Goal: Task Accomplishment & Management: Complete application form

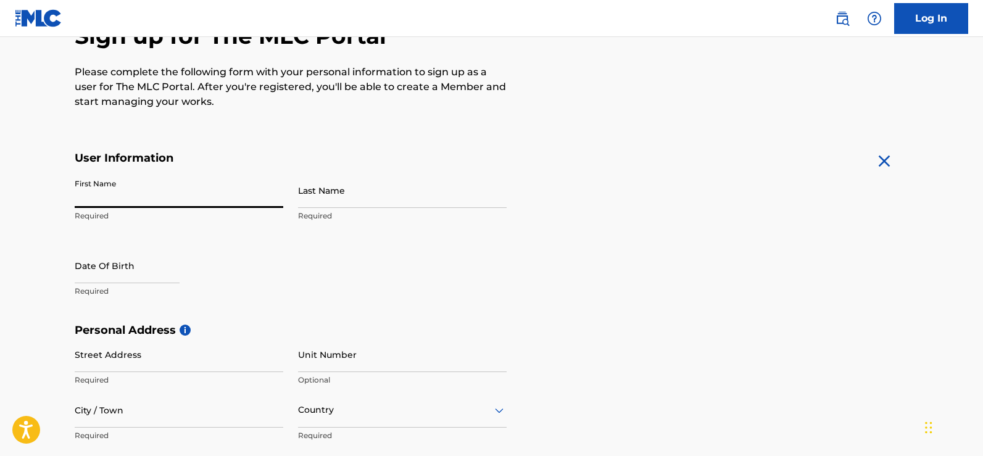
scroll to position [138, 0]
type input "Tyrec"
type input "[PERSON_NAME]"
type input "[STREET_ADDRESS]"
type input "[GEOGRAPHIC_DATA]"
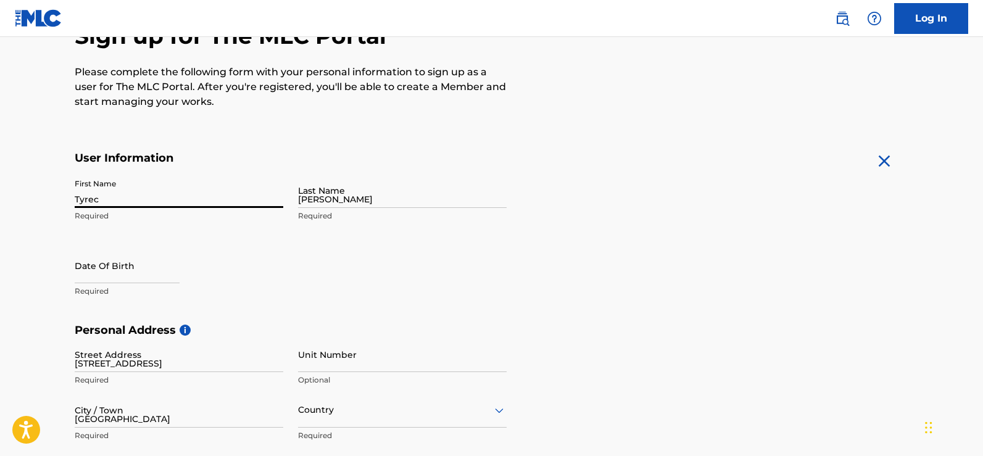
type input "[GEOGRAPHIC_DATA]"
type input "NC"
type input "27983"
type input "252"
type input "3257207"
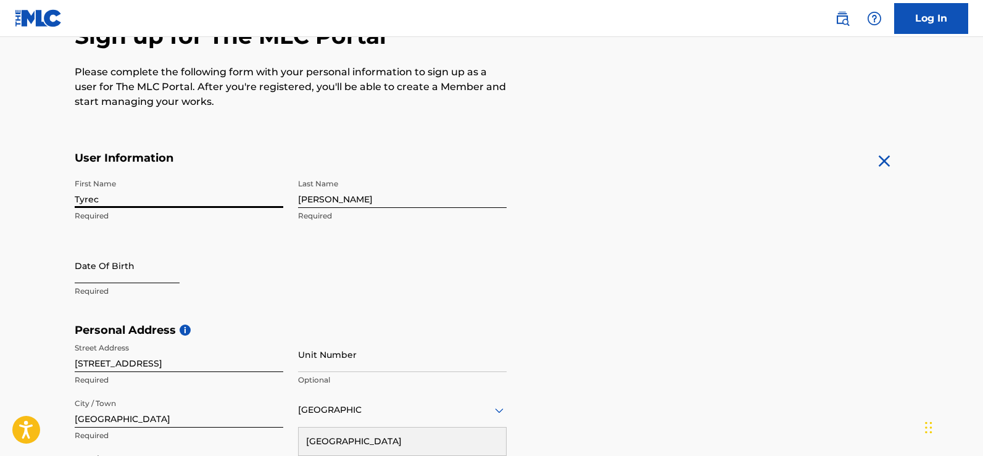
click at [131, 268] on input "text" at bounding box center [127, 265] width 105 height 35
select select "8"
select select "2025"
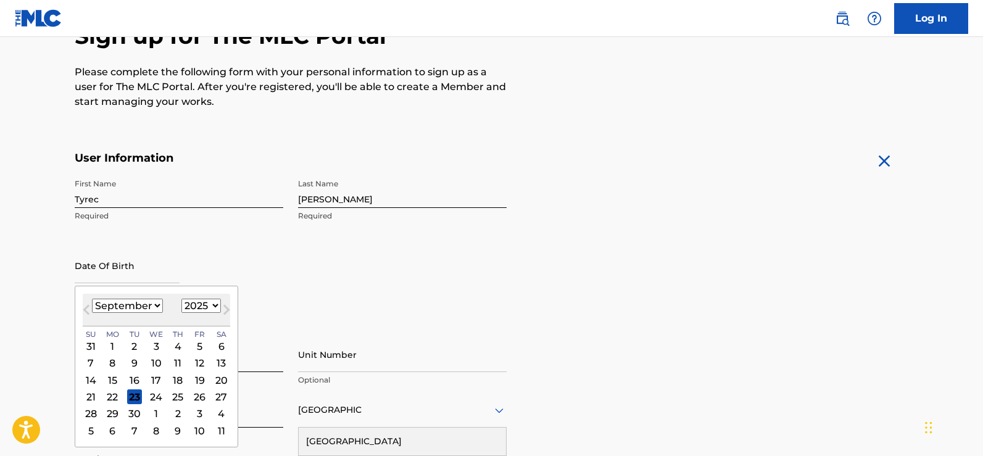
click at [140, 304] on select "January February March April May June July August September October November De…" at bounding box center [127, 306] width 71 height 14
select select "9"
click at [92, 299] on select "January February March April May June July August September October November De…" at bounding box center [127, 306] width 71 height 14
click at [211, 305] on select "1899 1900 1901 1902 1903 1904 1905 1906 1907 1908 1909 1910 1911 1912 1913 1914…" at bounding box center [200, 306] width 39 height 14
select select "2001"
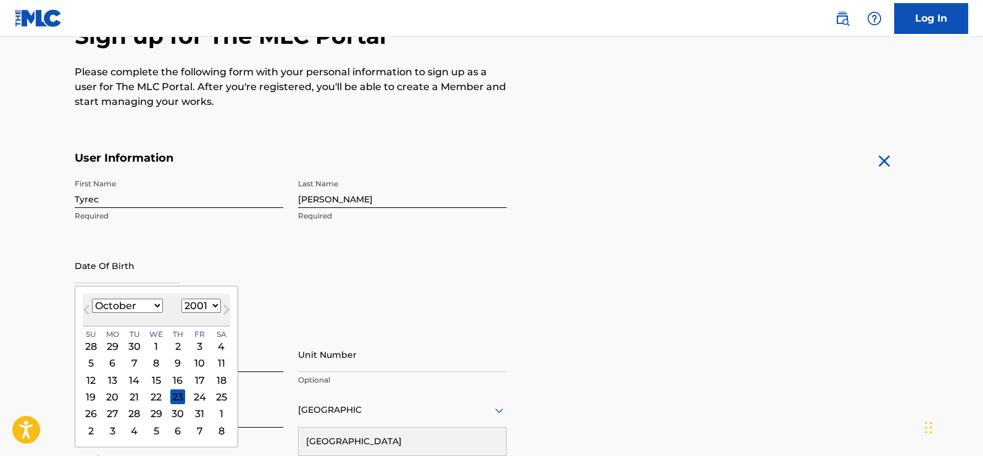
click at [181, 299] on select "1899 1900 1901 1902 1903 1904 1905 1906 1907 1908 1909 1910 1911 1912 1913 1914…" at bounding box center [200, 306] width 39 height 14
click at [153, 363] on div "10" at bounding box center [156, 363] width 15 height 15
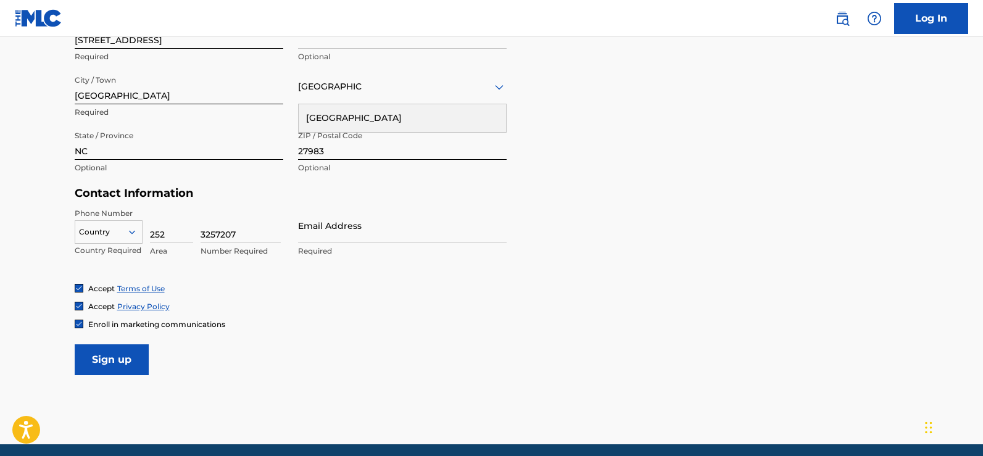
scroll to position [509, 0]
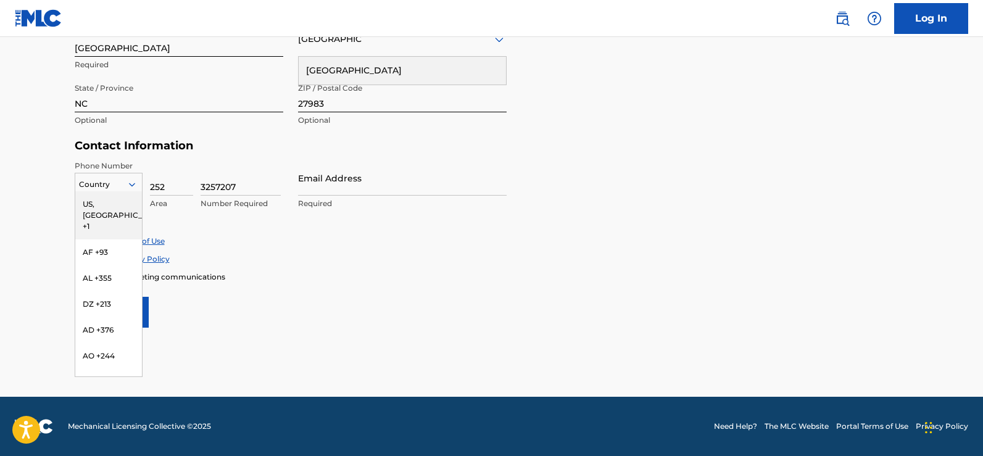
click at [118, 181] on div at bounding box center [108, 185] width 67 height 14
click at [108, 208] on div "US, [GEOGRAPHIC_DATA] +1" at bounding box center [108, 215] width 67 height 48
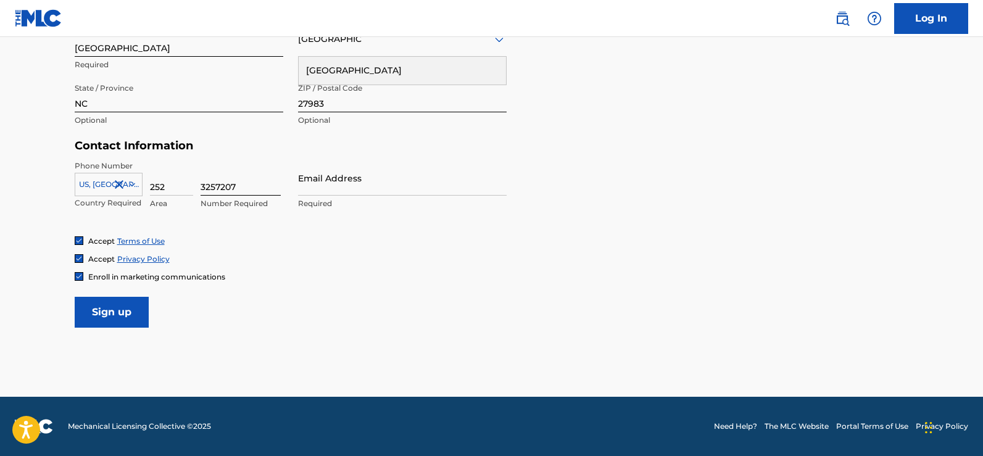
click at [216, 186] on input "3257207" at bounding box center [241, 177] width 80 height 35
click at [216, 186] on input at bounding box center [241, 177] width 80 height 35
type input "3257207"
click at [372, 190] on input "Email Address" at bounding box center [402, 177] width 209 height 35
type input "[EMAIL_ADDRESS][DOMAIN_NAME]"
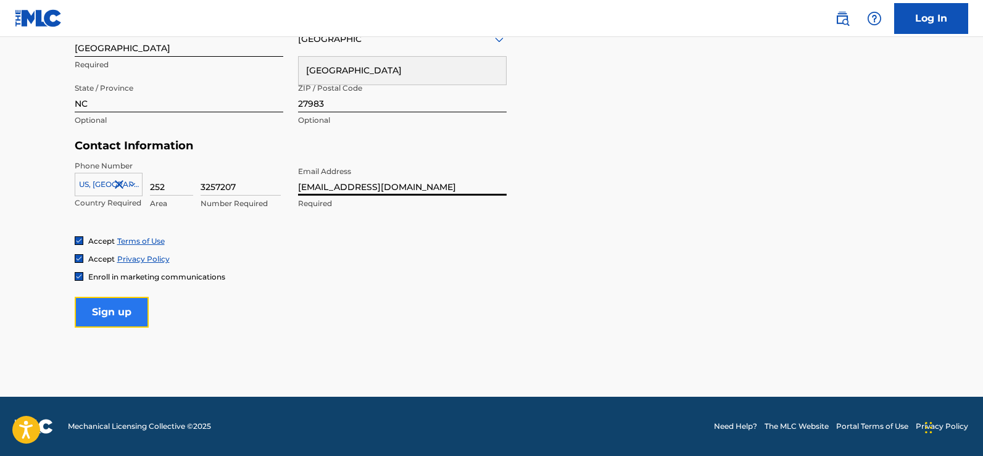
click at [118, 310] on input "Sign up" at bounding box center [112, 312] width 74 height 31
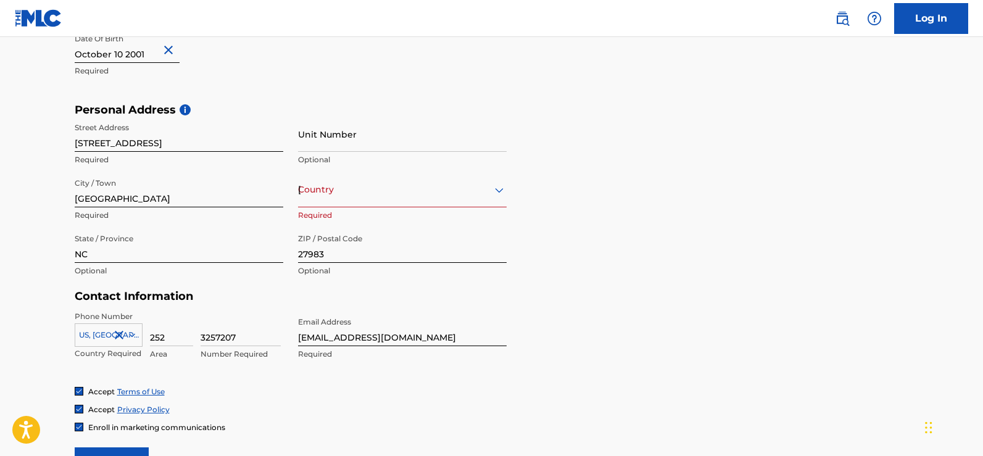
scroll to position [343, 0]
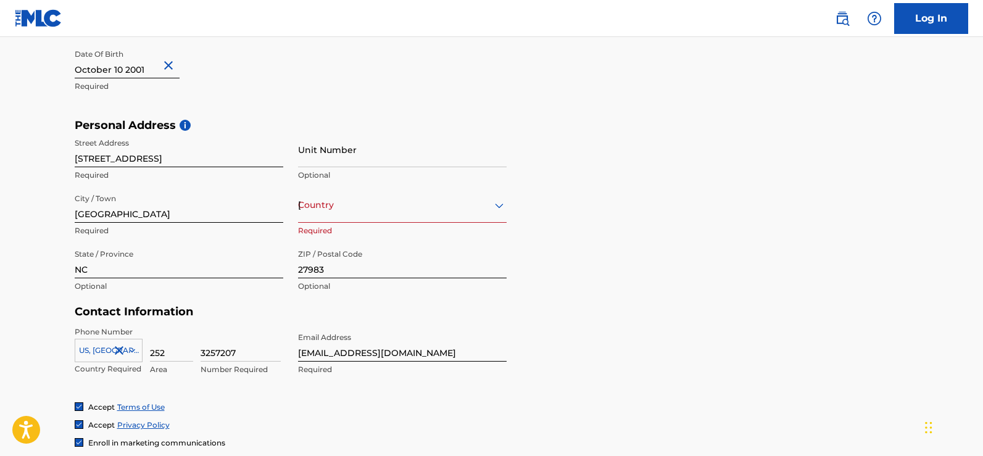
click at [397, 207] on div "[GEOGRAPHIC_DATA]" at bounding box center [402, 204] width 209 height 15
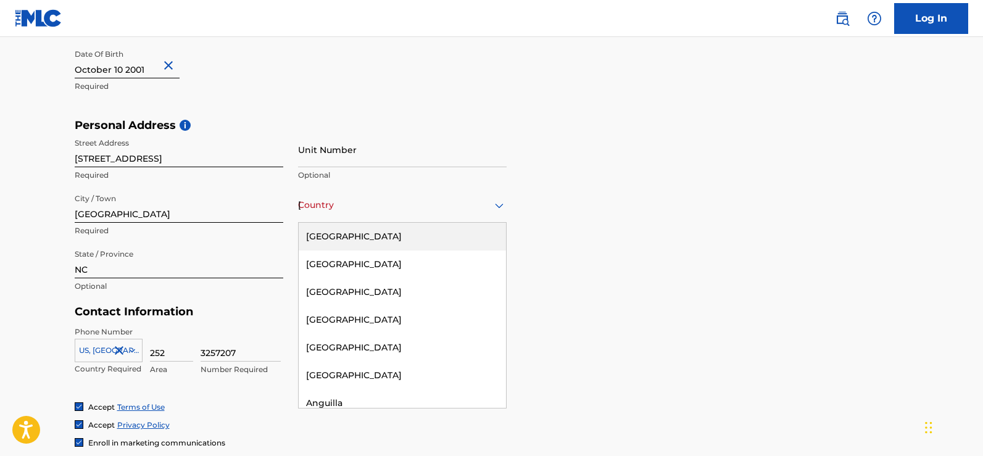
click at [358, 238] on div "[GEOGRAPHIC_DATA]" at bounding box center [402, 237] width 207 height 28
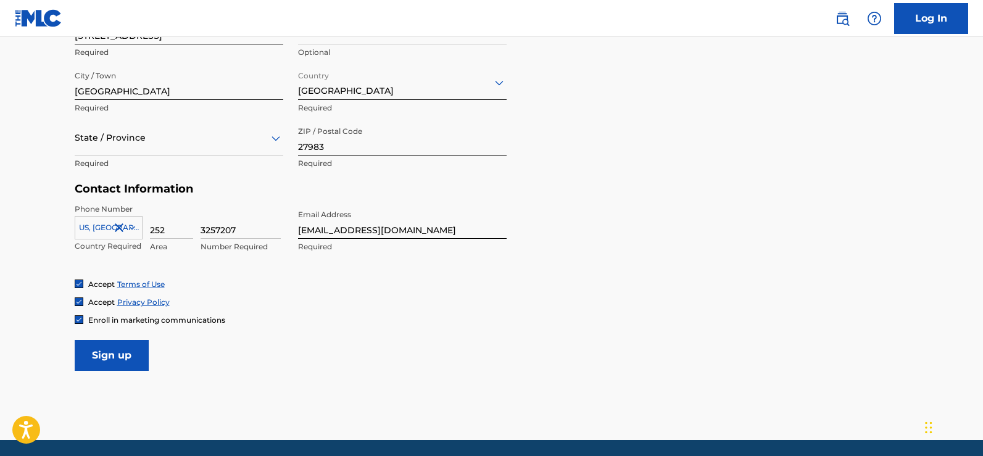
scroll to position [473, 0]
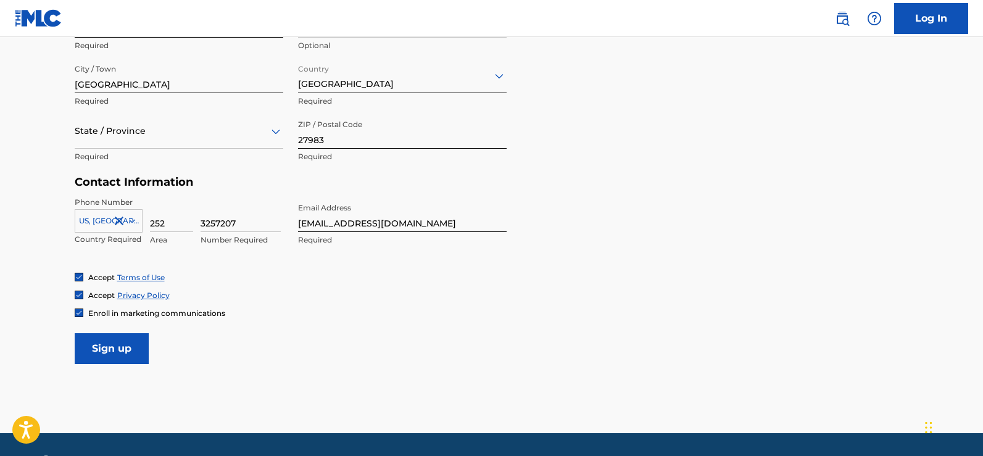
click at [260, 125] on div at bounding box center [179, 130] width 209 height 15
click at [250, 127] on div at bounding box center [179, 130] width 209 height 15
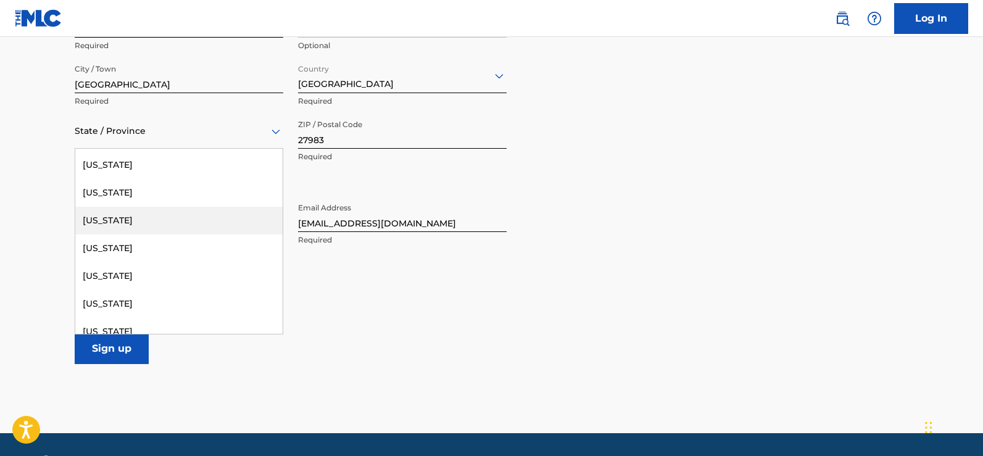
scroll to position [946, 0]
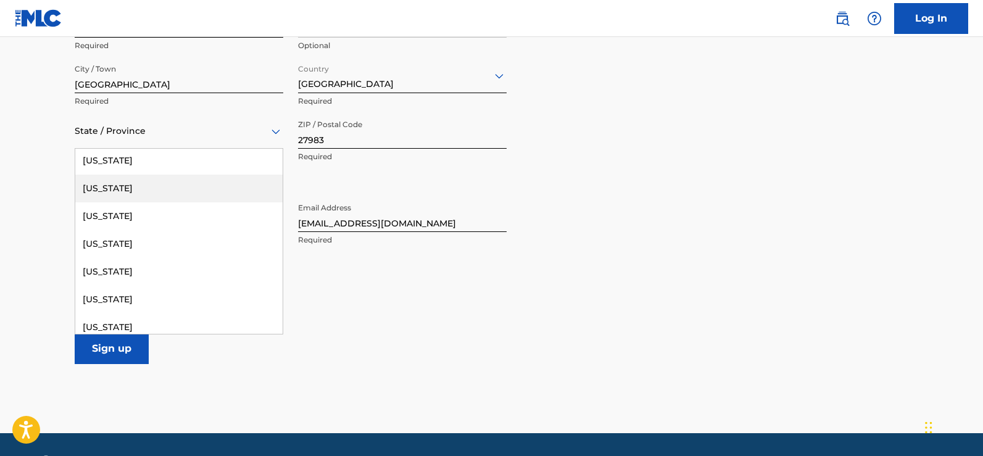
click at [161, 193] on div "[US_STATE]" at bounding box center [178, 189] width 207 height 28
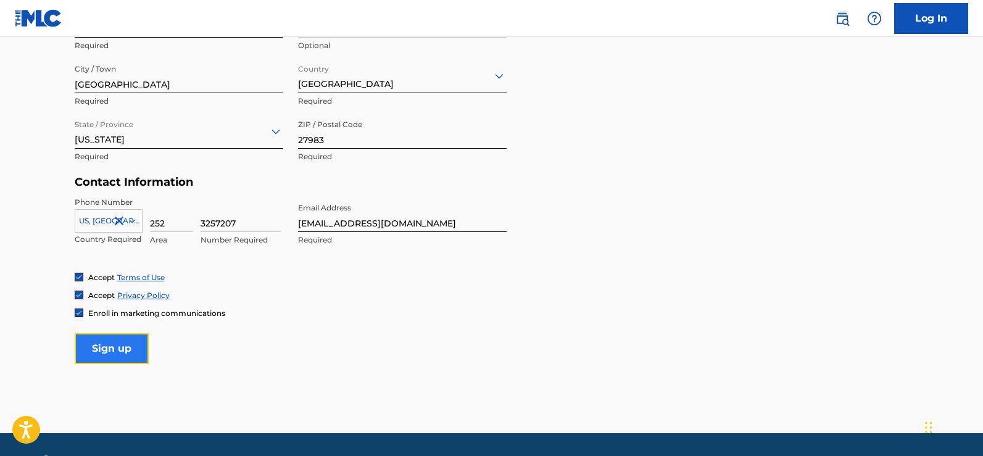
click at [113, 339] on input "Sign up" at bounding box center [112, 348] width 74 height 31
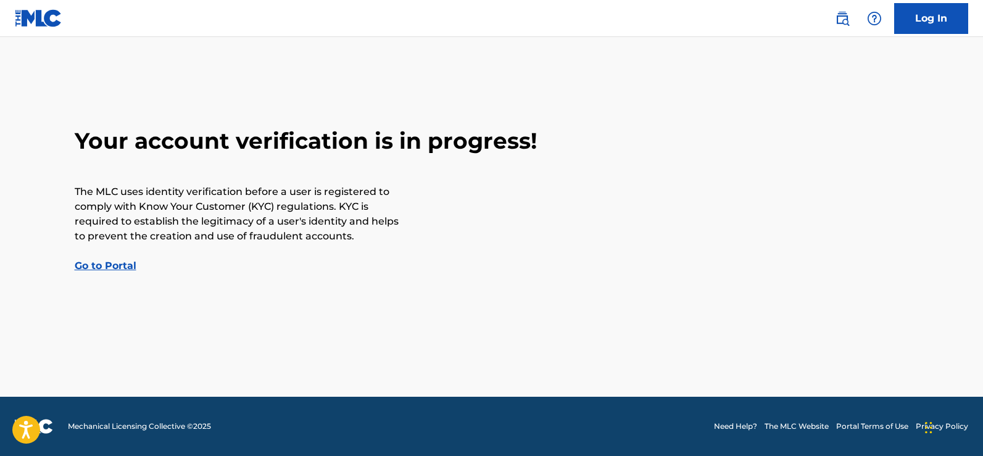
click at [117, 263] on link "Go to Portal" at bounding box center [106, 266] width 62 height 12
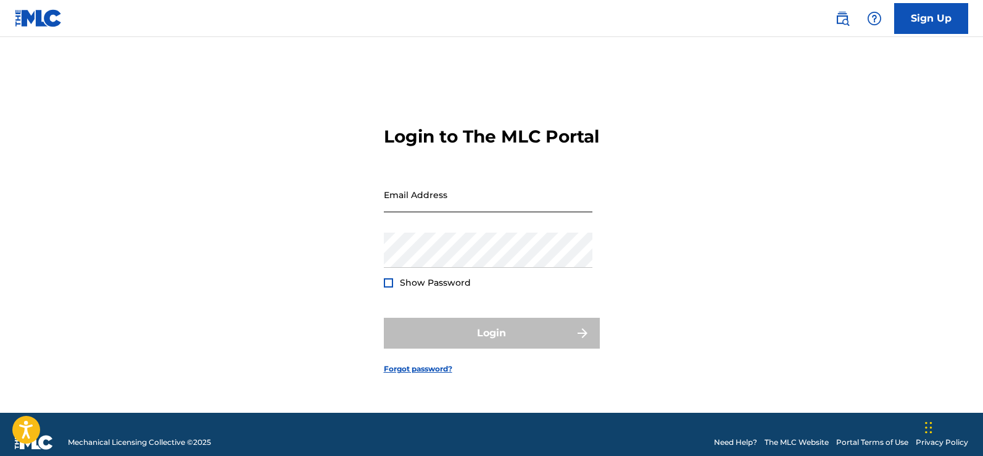
click at [479, 212] on input "Email Address" at bounding box center [488, 194] width 209 height 35
type input "[EMAIL_ADDRESS][DOMAIN_NAME]"
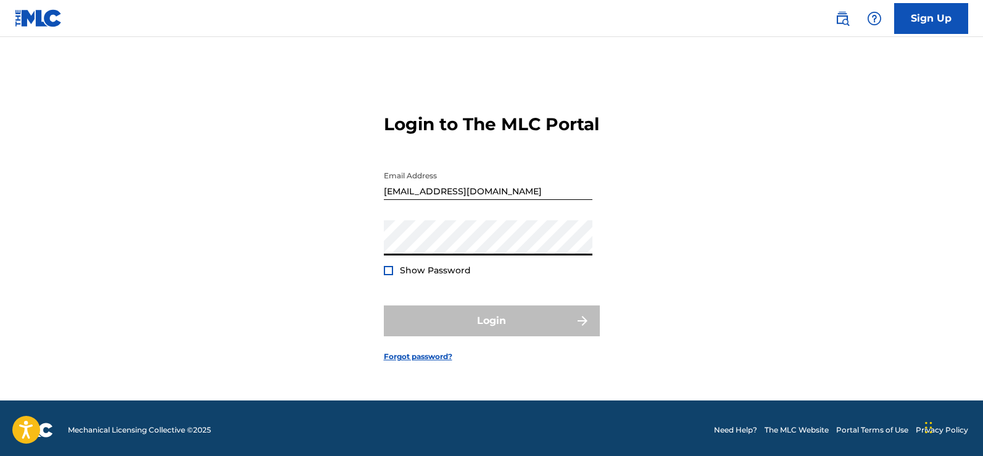
scroll to position [16, 0]
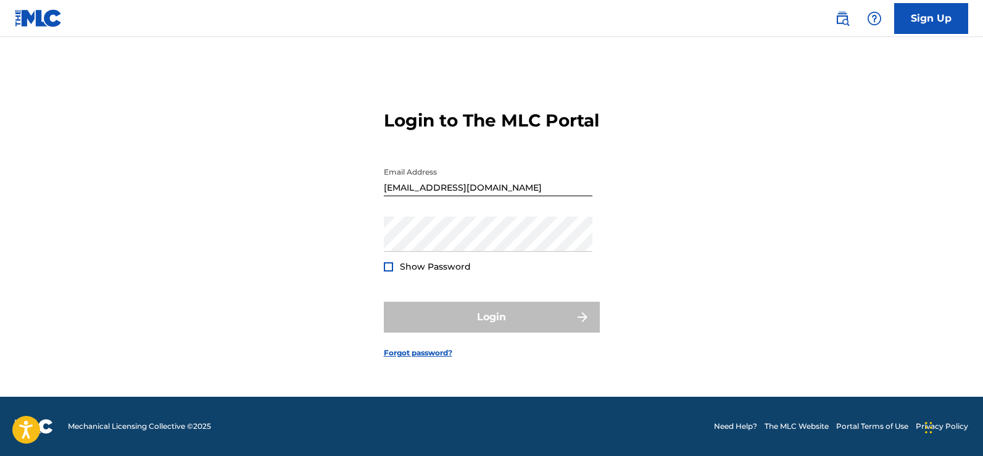
click at [413, 320] on div "Login" at bounding box center [492, 317] width 216 height 31
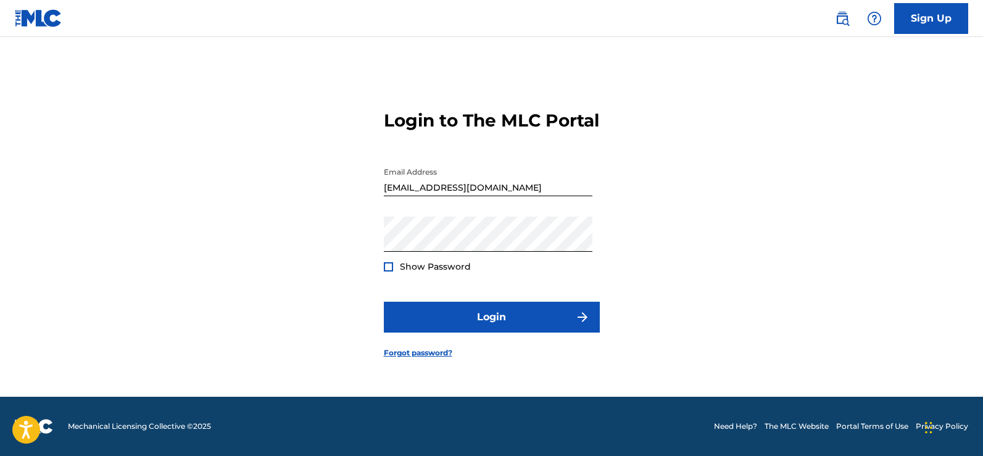
click at [437, 272] on span "Show Password" at bounding box center [435, 266] width 71 height 11
click at [389, 272] on div at bounding box center [388, 266] width 9 height 9
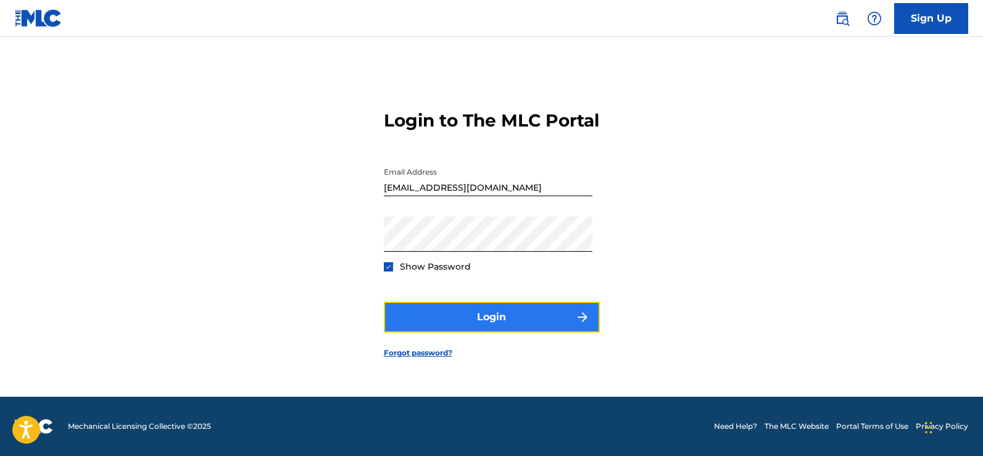
click at [476, 321] on button "Login" at bounding box center [492, 317] width 216 height 31
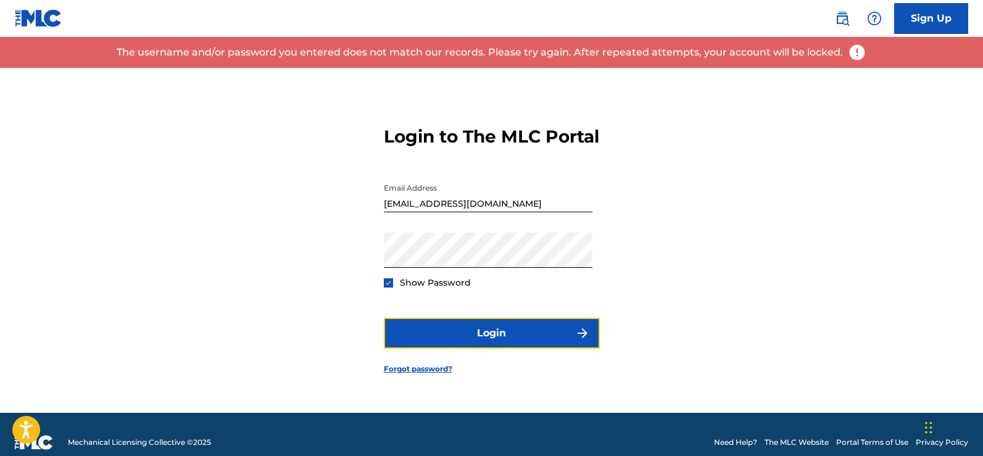
scroll to position [1, 0]
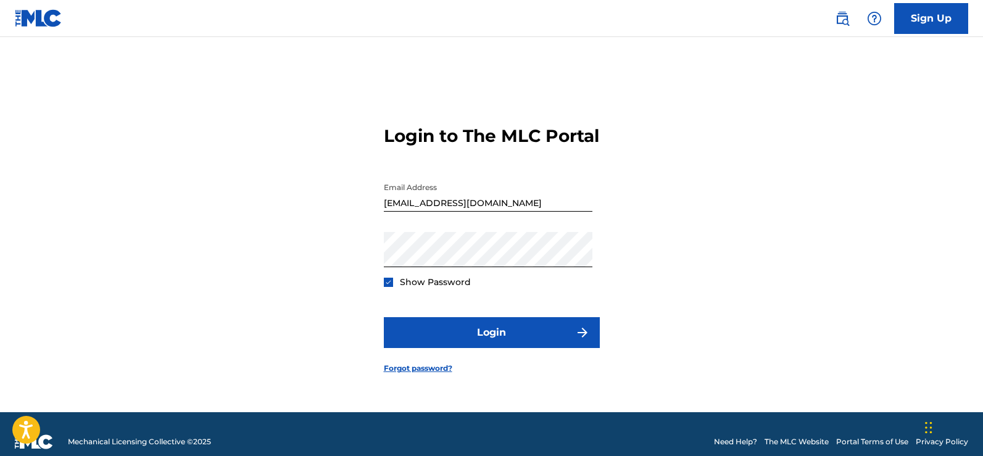
click at [789, 80] on div "Login to The MLC Portal Email Address [EMAIL_ADDRESS][DOMAIN_NAME] Password Sho…" at bounding box center [492, 239] width 864 height 345
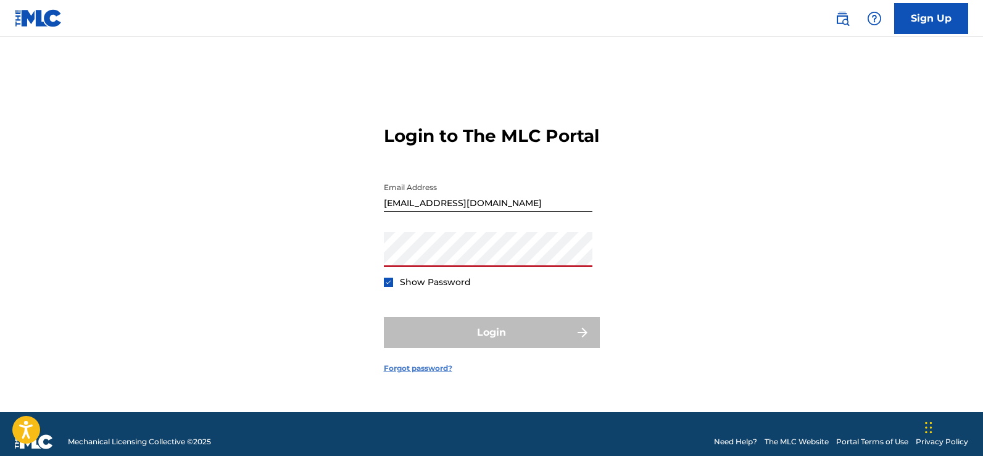
click at [412, 374] on link "Forgot password?" at bounding box center [418, 368] width 68 height 11
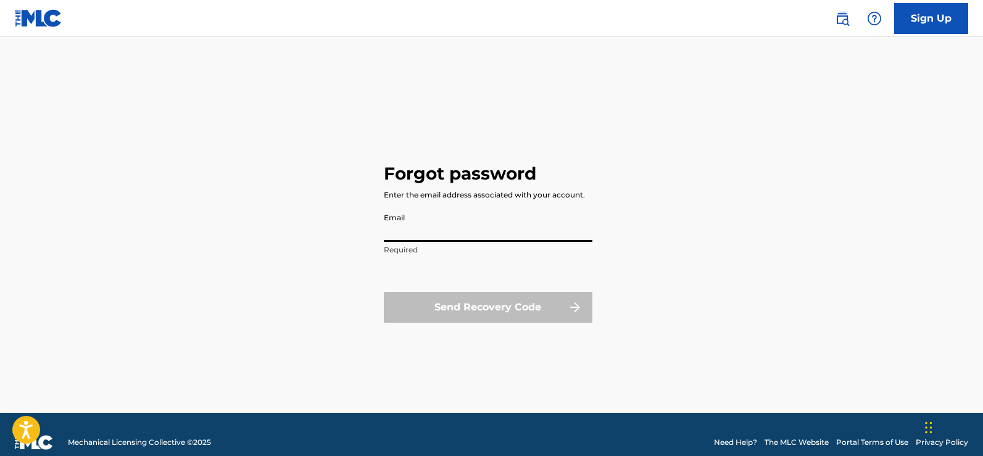
click at [446, 236] on input "Email" at bounding box center [488, 224] width 209 height 35
type input "[EMAIL_ADDRESS][DOMAIN_NAME]"
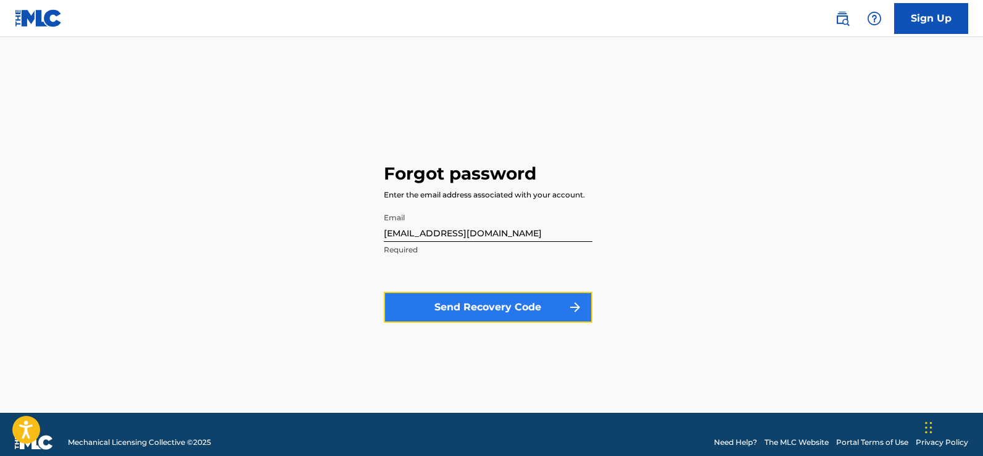
click at [489, 305] on button "Send Recovery Code" at bounding box center [488, 307] width 209 height 31
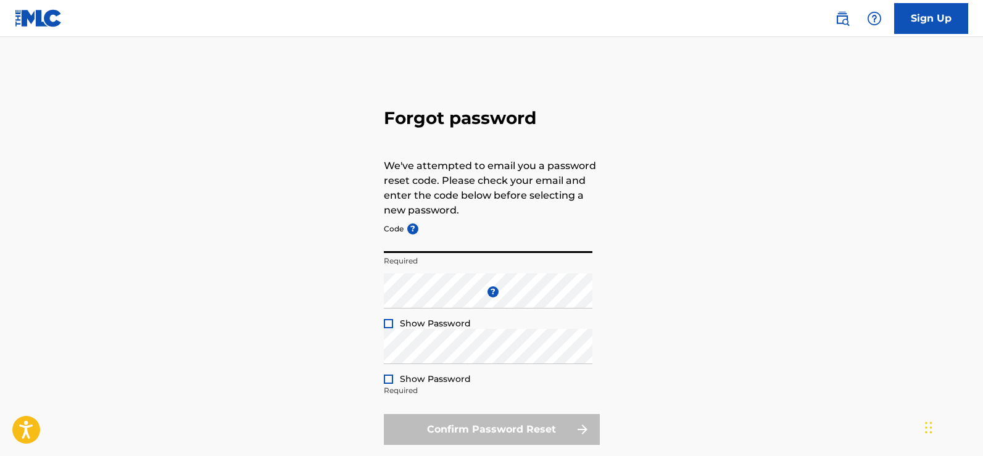
click at [463, 243] on input "Code ?" at bounding box center [488, 235] width 209 height 35
type input "FP_411e205b34cf96a9990157de92be"
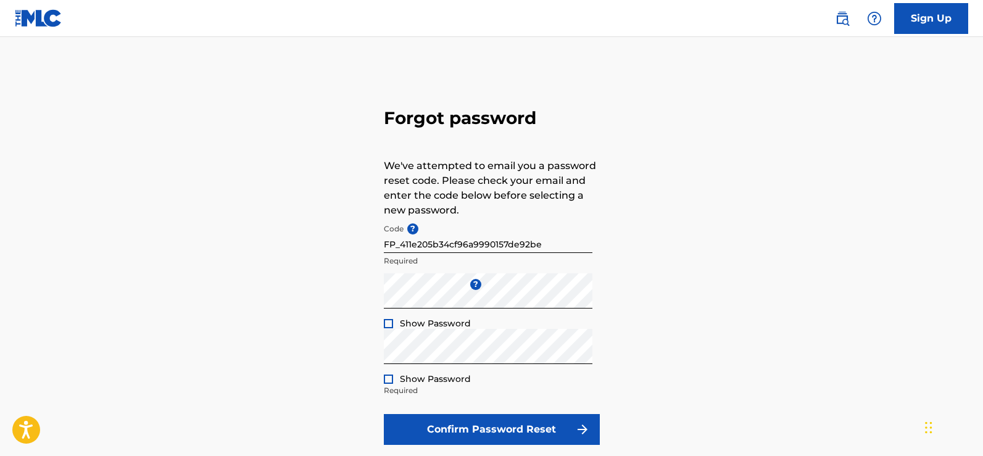
click at [388, 323] on div at bounding box center [388, 323] width 9 height 9
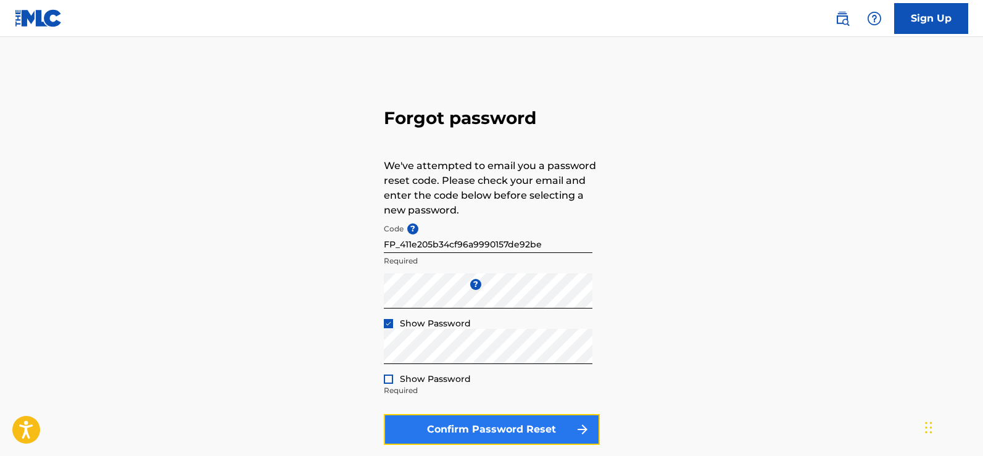
click at [470, 425] on button "Confirm Password Reset" at bounding box center [492, 429] width 216 height 31
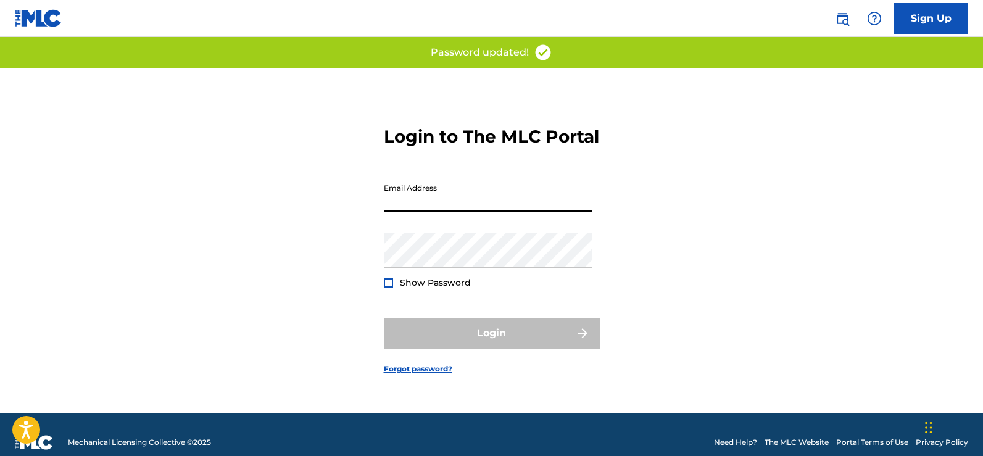
click at [508, 208] on input "Email Address" at bounding box center [488, 194] width 209 height 35
type input "[EMAIL_ADDRESS][DOMAIN_NAME]"
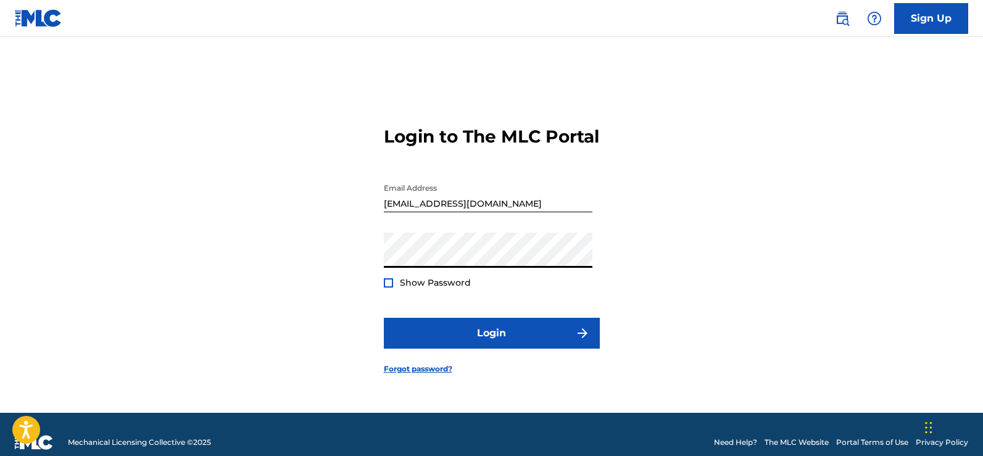
click at [391, 288] on div at bounding box center [388, 282] width 9 height 9
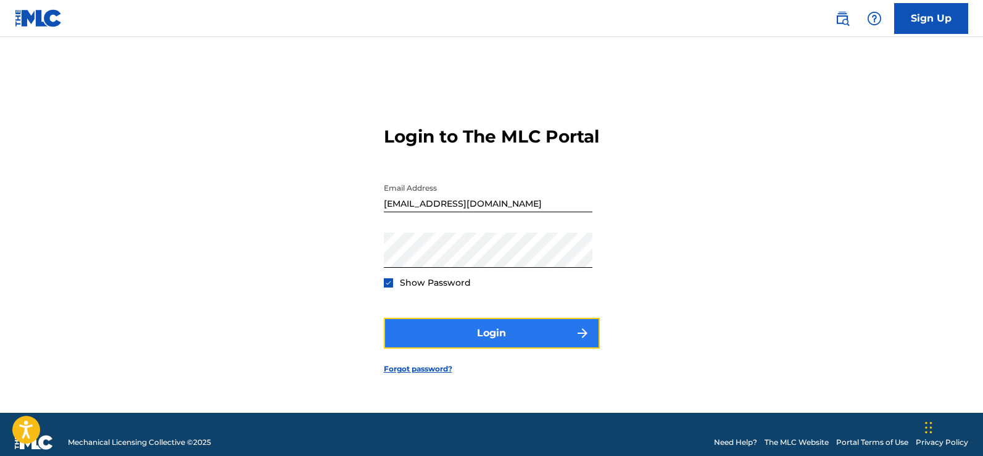
click at [444, 347] on button "Login" at bounding box center [492, 333] width 216 height 31
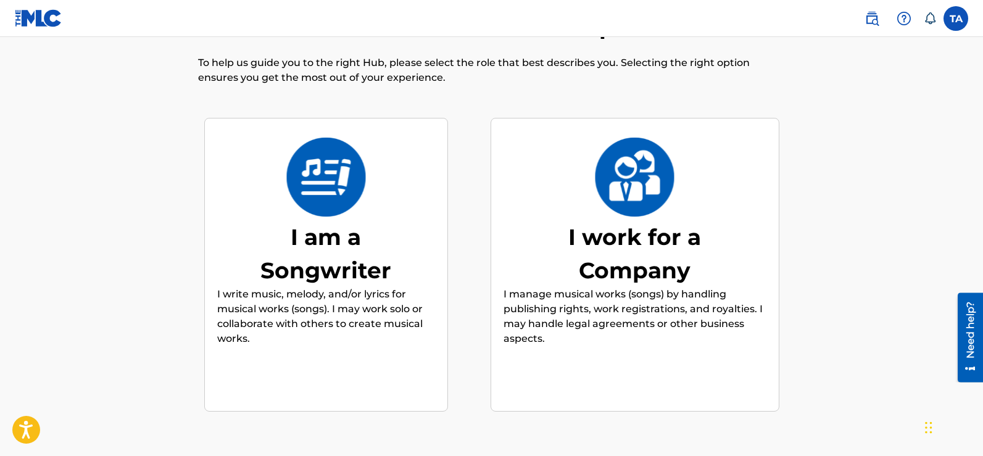
click at [484, 283] on div "I am a Songwriter I write music, melody, and/or lyrics for musical works (songs…" at bounding box center [491, 265] width 587 height 307
click at [365, 265] on div "I am a Songwriter" at bounding box center [325, 253] width 185 height 67
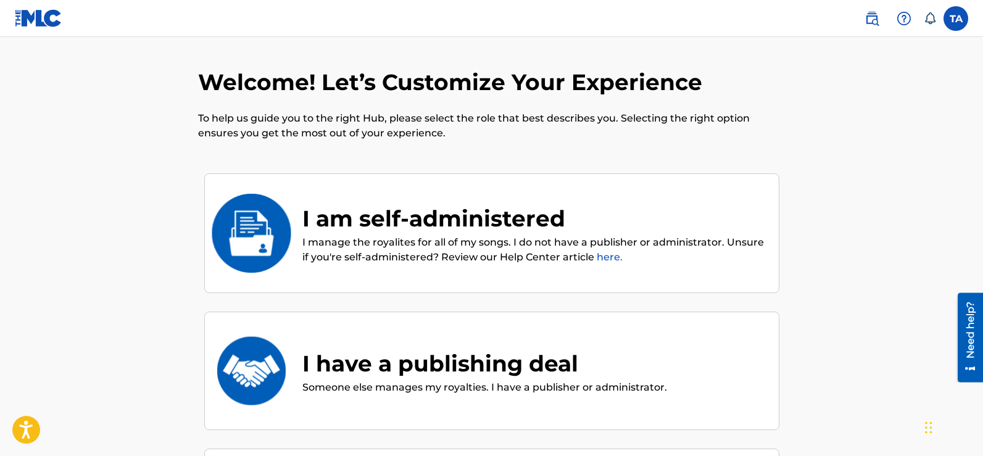
click at [428, 246] on p "I manage the royalites for all of my songs. I do not have a publisher or admini…" at bounding box center [534, 250] width 464 height 30
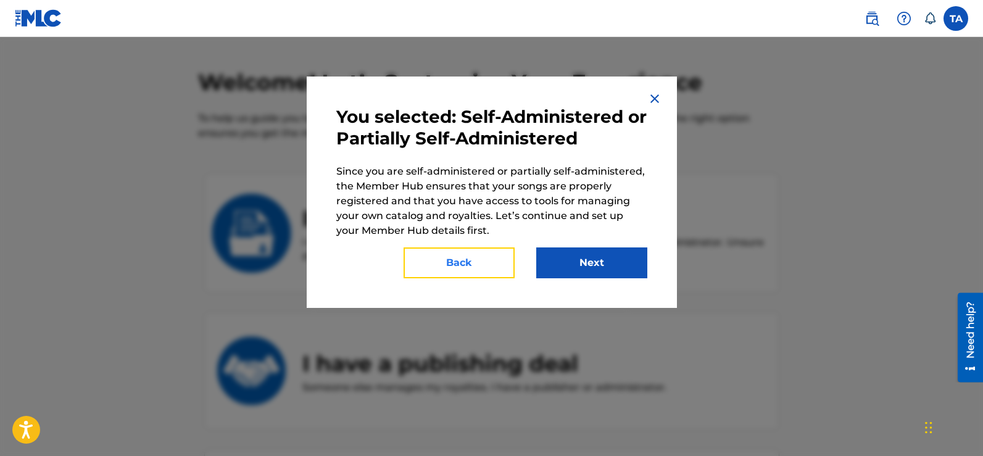
click at [447, 263] on button "Back" at bounding box center [459, 262] width 111 height 31
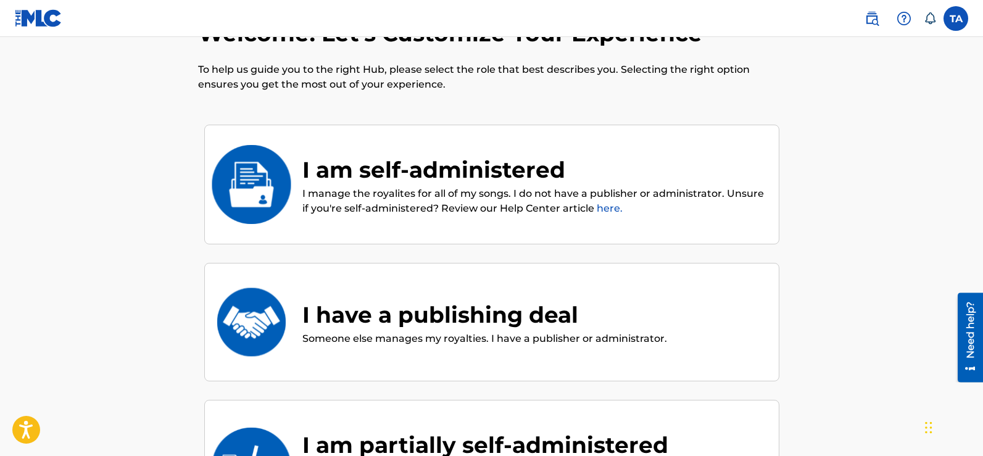
scroll to position [45, 0]
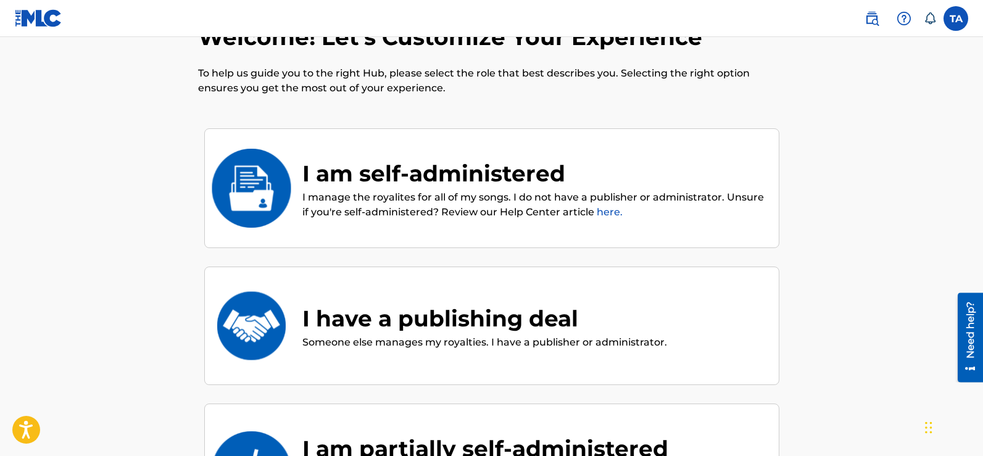
click at [568, 141] on div "I am self-administered I manage the royalites for all of my songs. I do not hav…" at bounding box center [491, 188] width 575 height 120
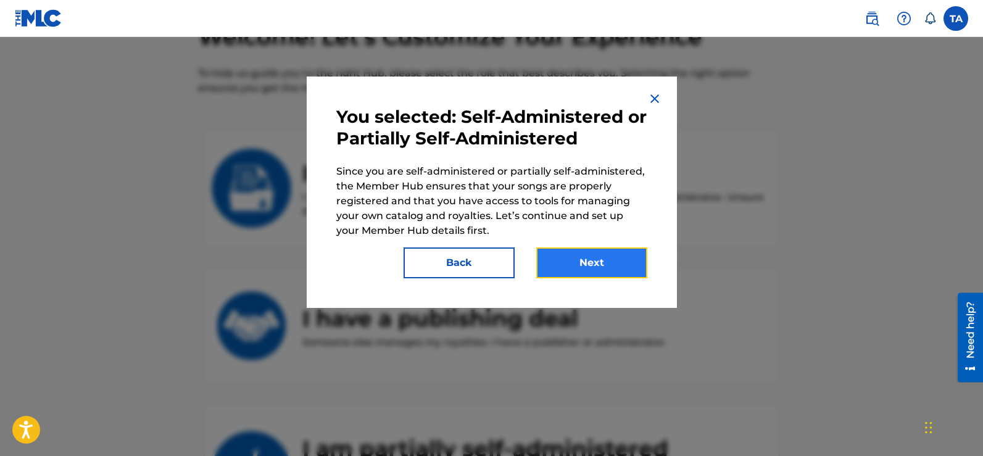
click at [578, 251] on button "Next" at bounding box center [591, 262] width 111 height 31
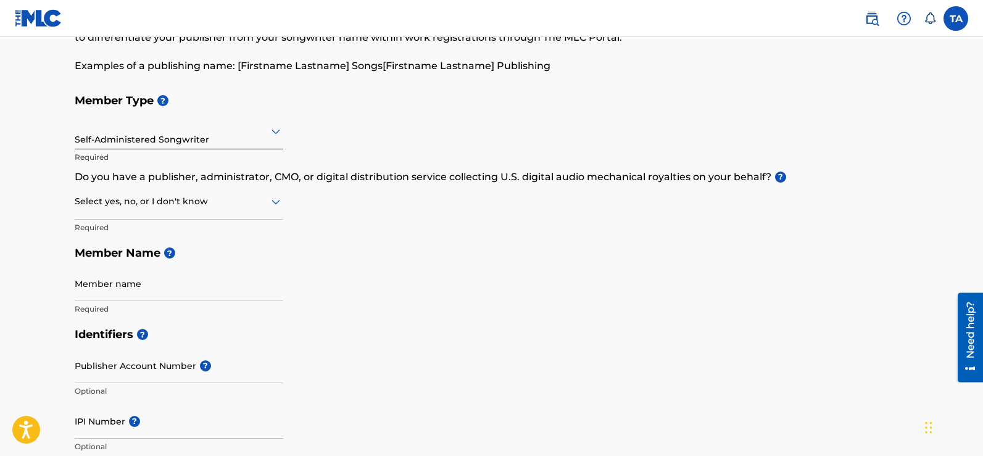
scroll to position [88, 0]
click at [244, 140] on div "Self-Administered Songwriter" at bounding box center [179, 132] width 209 height 30
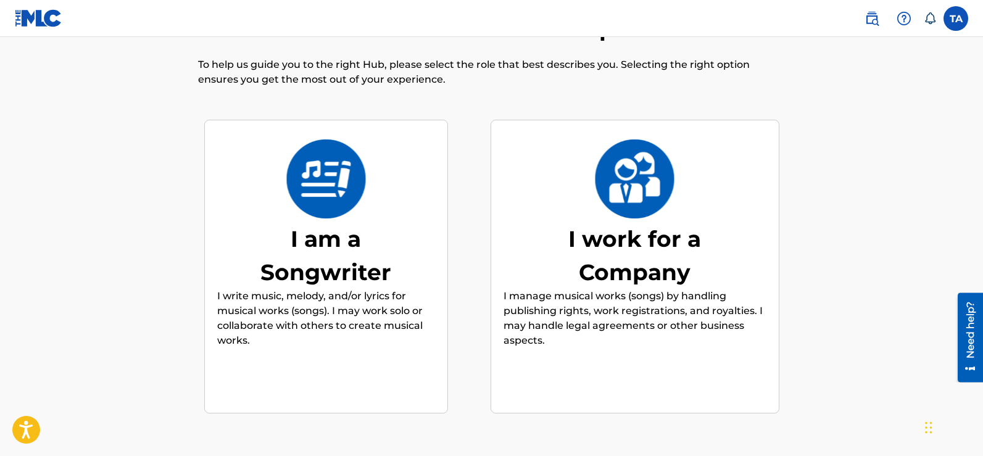
scroll to position [56, 0]
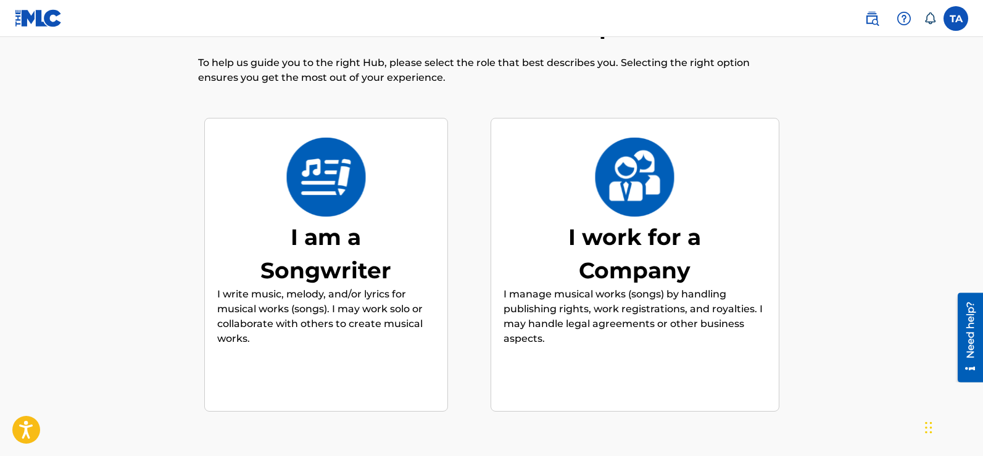
click at [319, 190] on img at bounding box center [326, 177] width 81 height 79
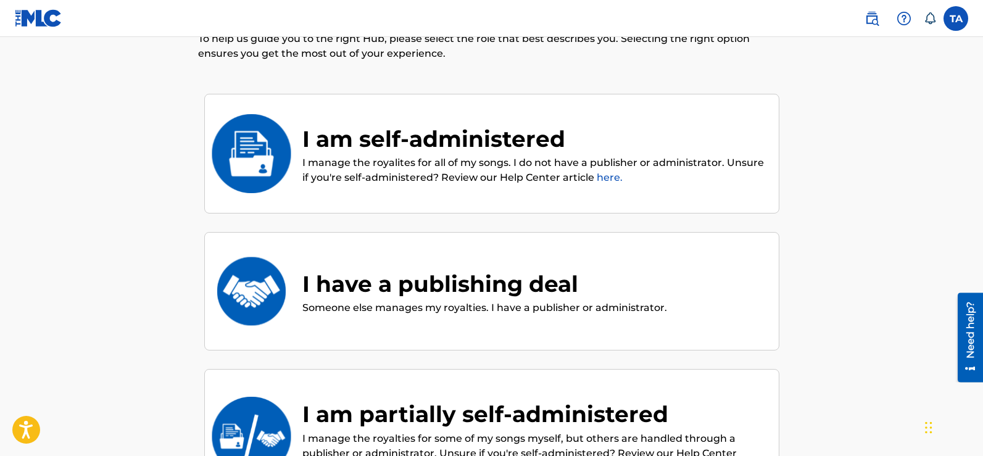
scroll to position [77, 0]
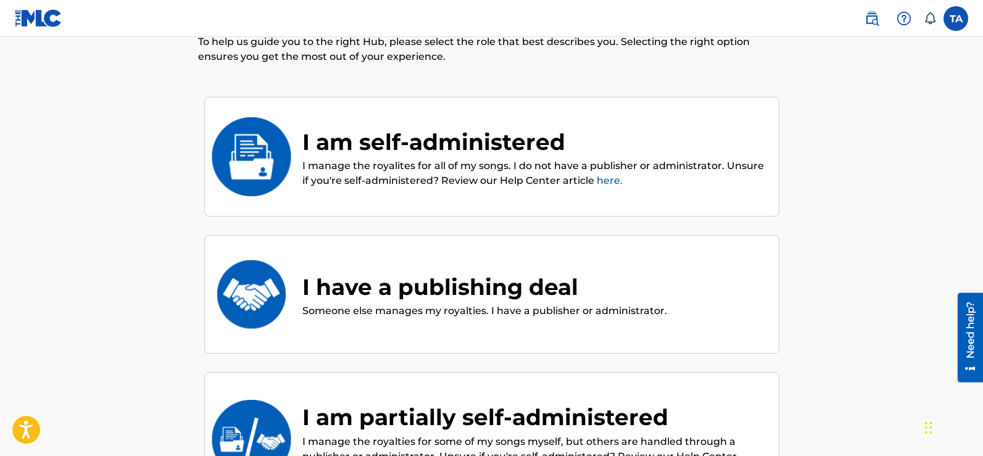
click at [246, 131] on img at bounding box center [250, 156] width 81 height 79
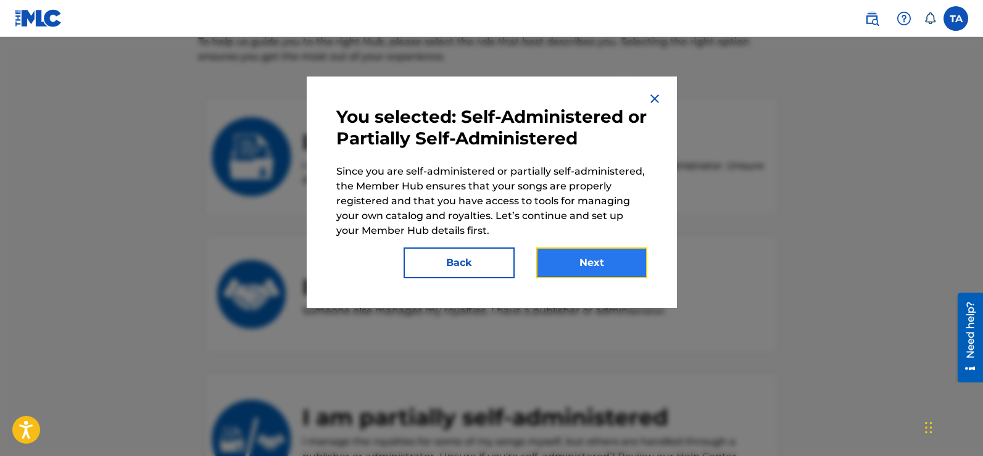
click at [606, 267] on button "Next" at bounding box center [591, 262] width 111 height 31
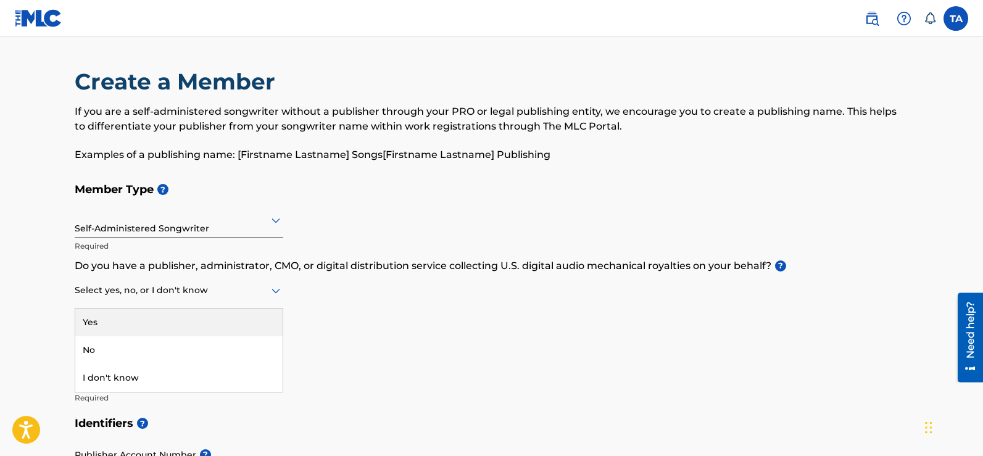
click at [220, 295] on div at bounding box center [179, 290] width 209 height 15
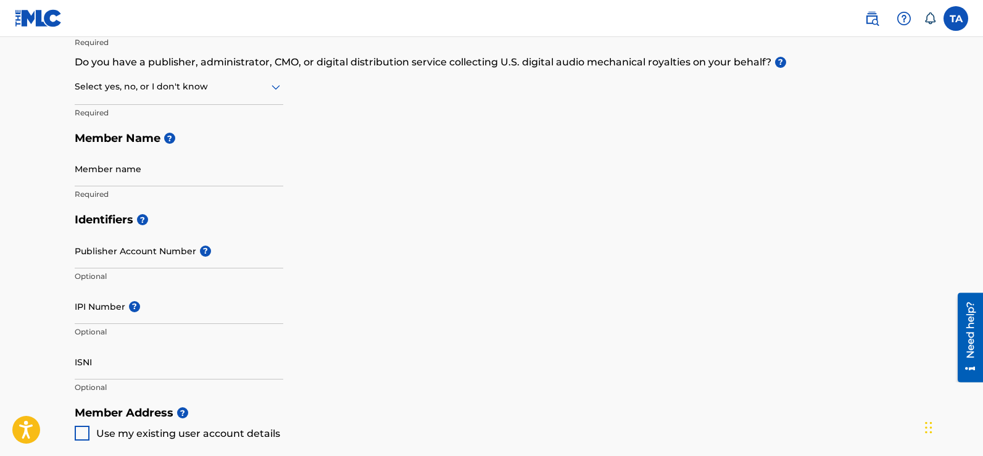
scroll to position [207, 0]
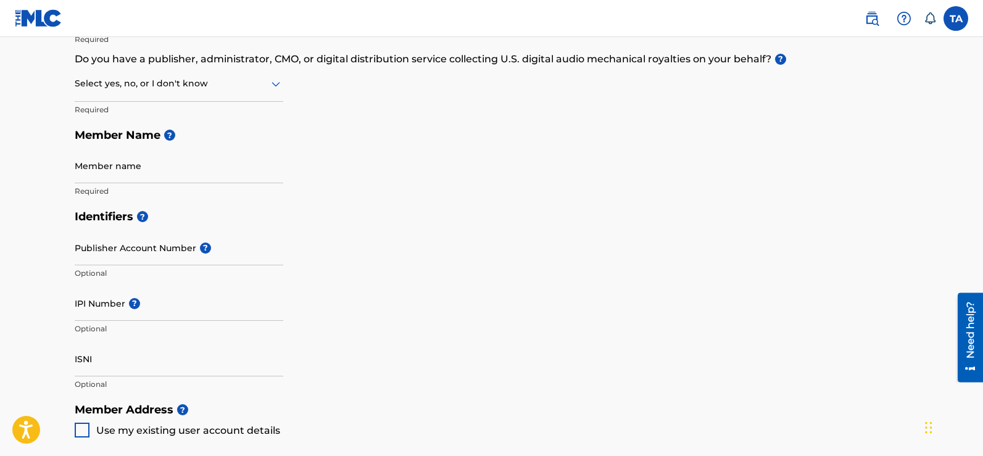
click at [254, 90] on div at bounding box center [179, 83] width 209 height 15
click at [200, 118] on div "Yes" at bounding box center [178, 116] width 207 height 28
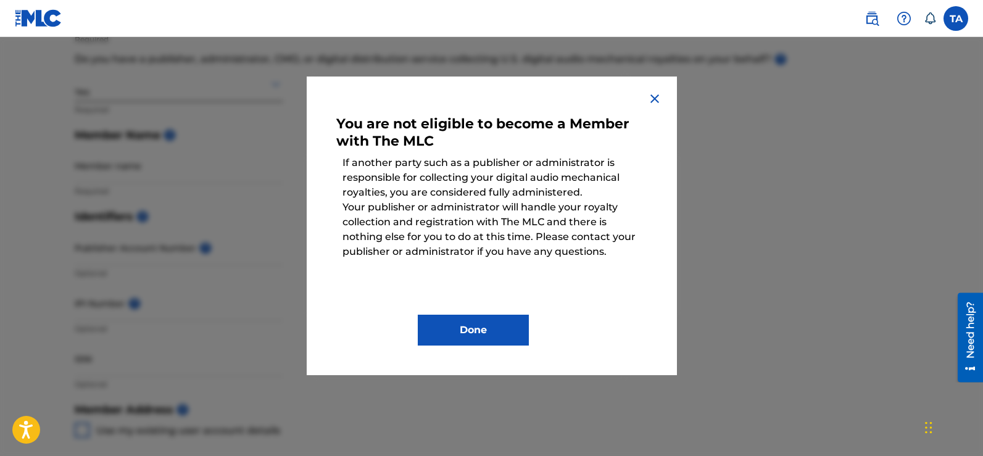
click at [653, 100] on img at bounding box center [654, 98] width 15 height 15
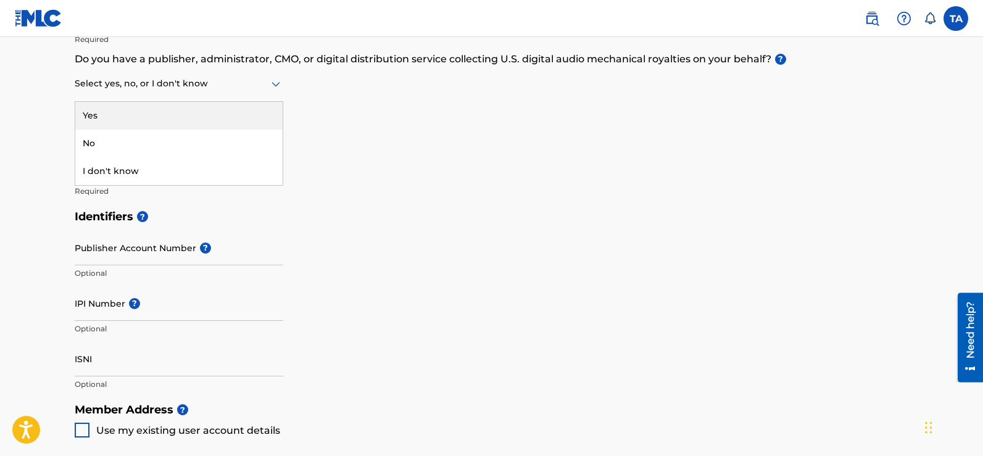
click at [231, 83] on div at bounding box center [179, 83] width 209 height 15
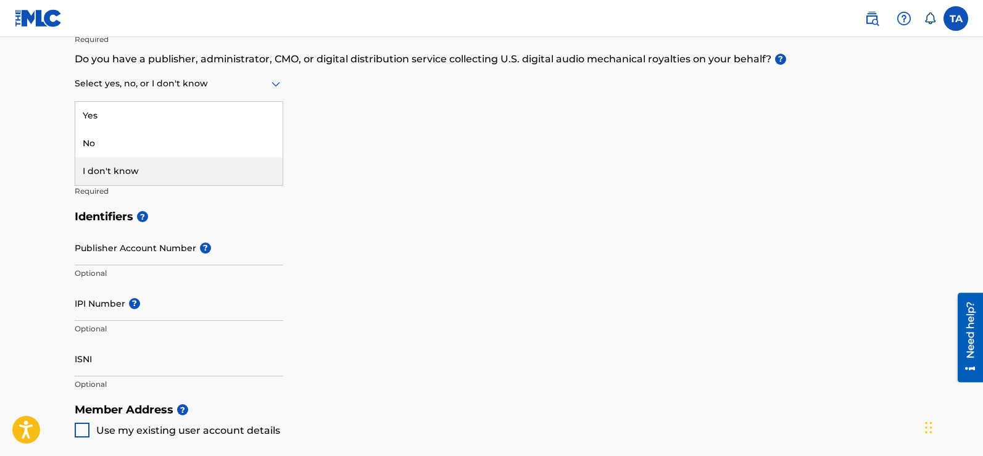
click at [171, 163] on div "I don't know" at bounding box center [178, 171] width 207 height 28
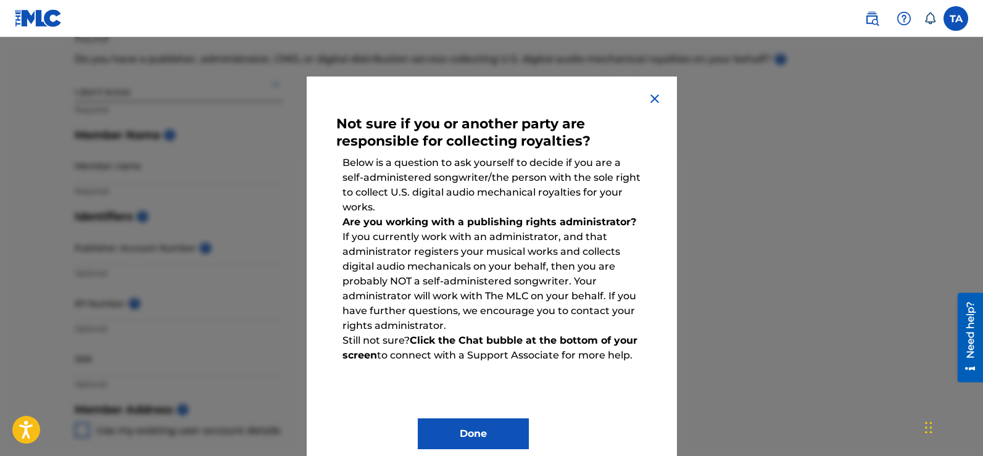
click at [650, 93] on img at bounding box center [654, 98] width 15 height 15
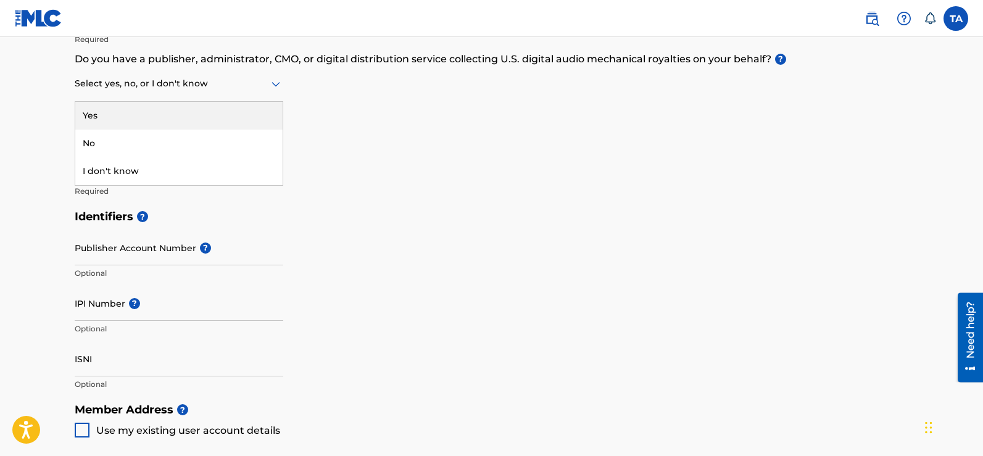
click at [147, 76] on div at bounding box center [179, 83] width 209 height 15
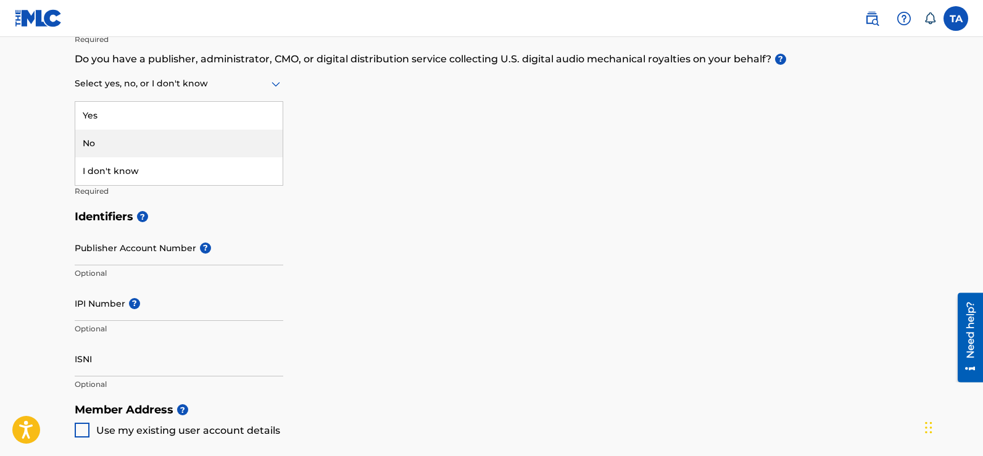
click at [118, 139] on div "No" at bounding box center [178, 144] width 207 height 28
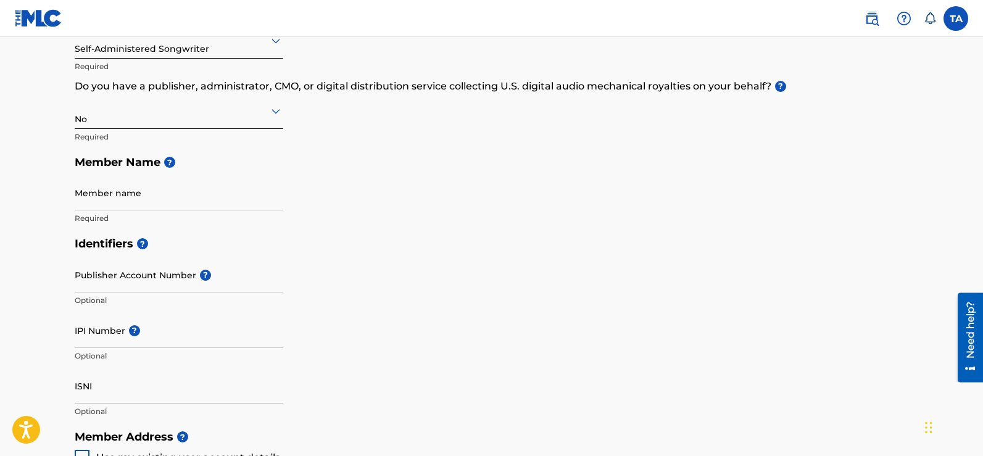
scroll to position [174, 0]
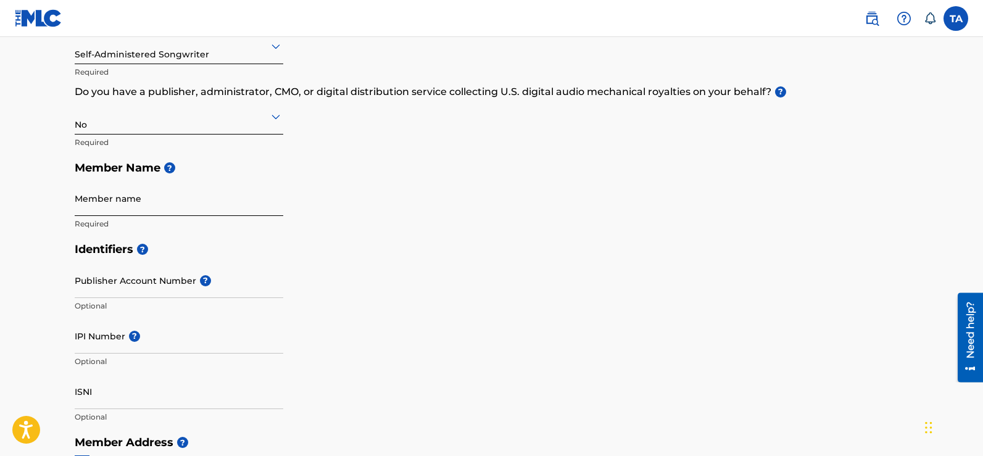
click at [133, 201] on input "Member name" at bounding box center [179, 198] width 209 height 35
type input "[PERSON_NAME]"
click at [379, 214] on div "Member Type ? Self-Administered Songwriter Required Do you have a publisher, ad…" at bounding box center [492, 119] width 834 height 234
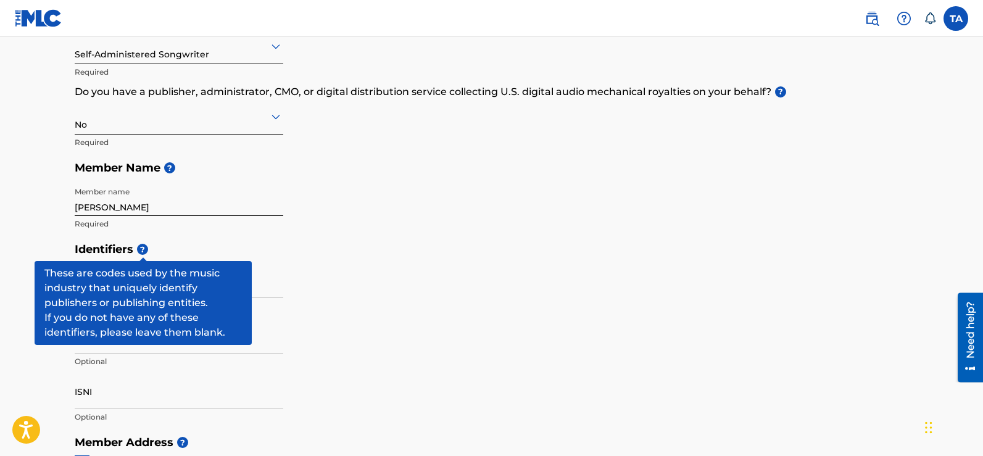
click at [142, 249] on span "?" at bounding box center [142, 249] width 11 height 11
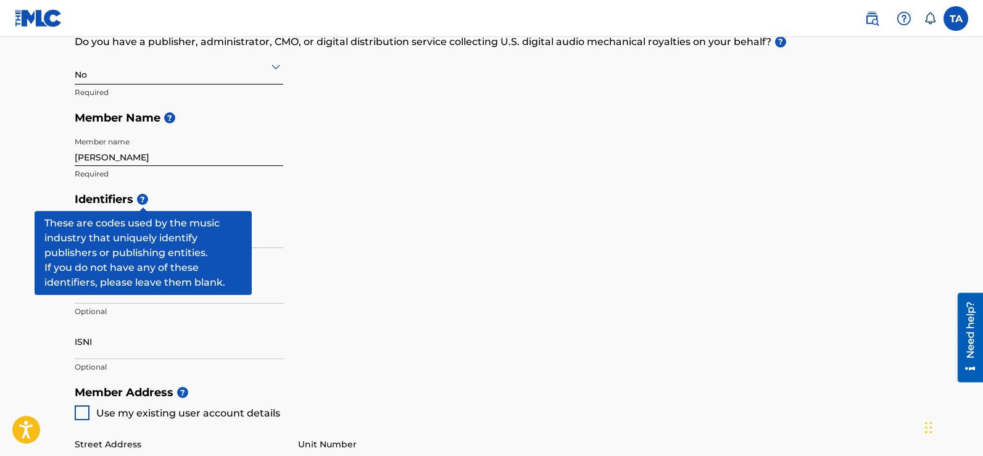
scroll to position [245, 0]
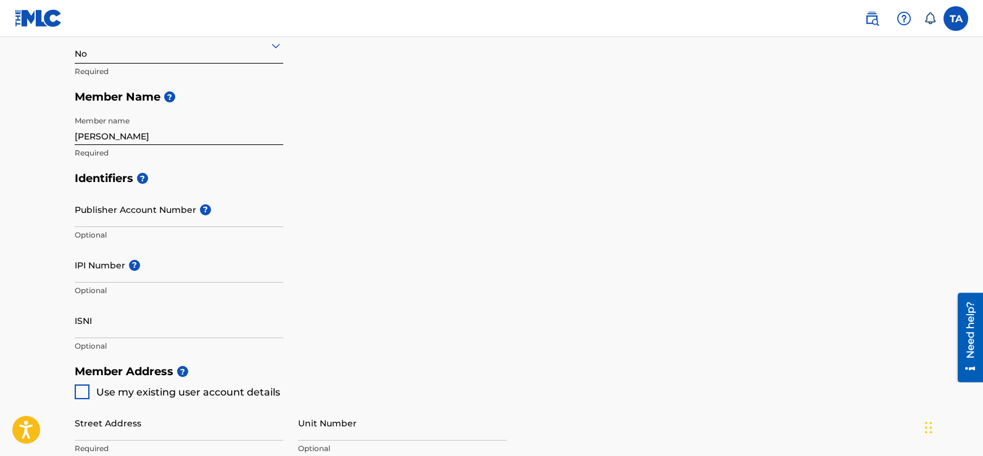
click at [302, 254] on div "Identifiers ? Publisher Account Number ? Optional IPI Number ? Optional ISNI Op…" at bounding box center [492, 261] width 834 height 193
